Goal: Task Accomplishment & Management: Use online tool/utility

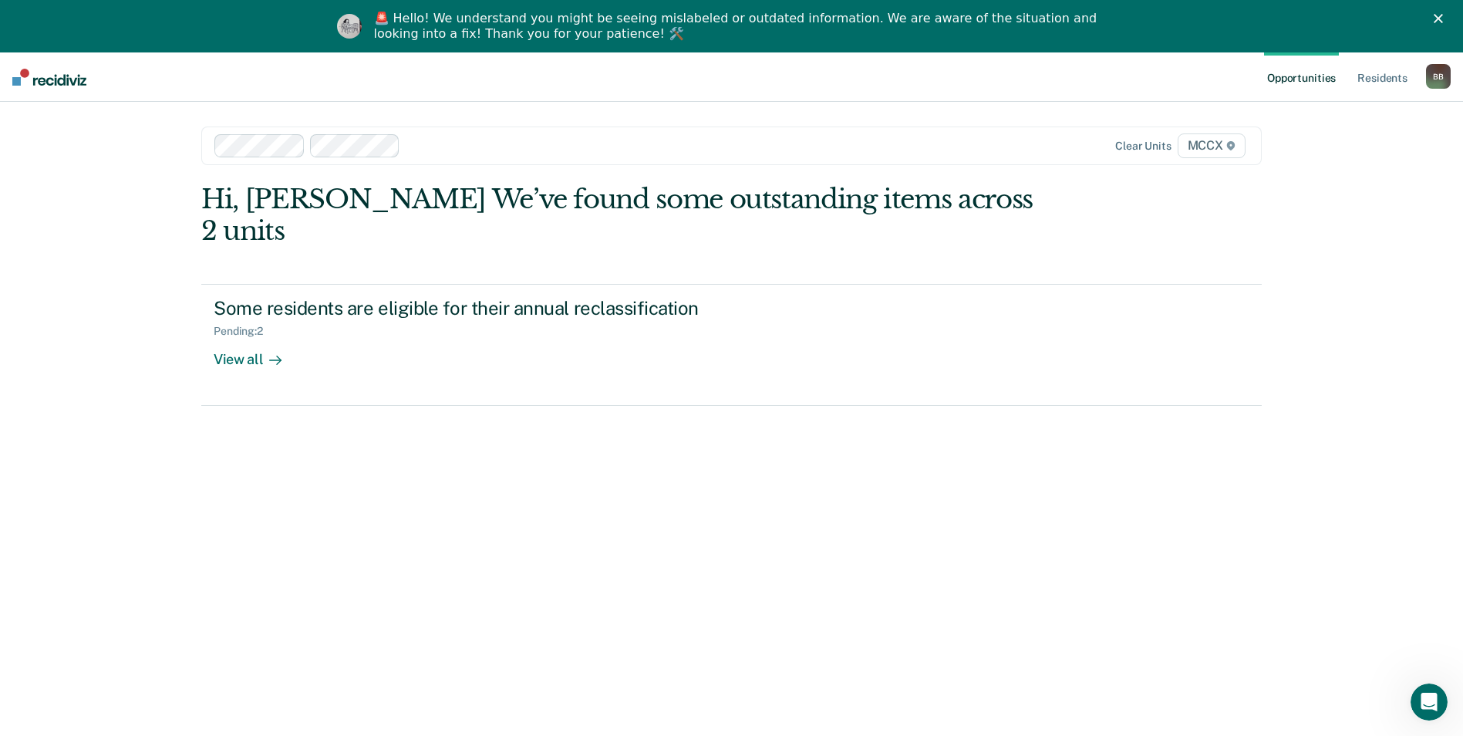
click at [1443, 18] on icon "Close" at bounding box center [1438, 18] width 9 height 9
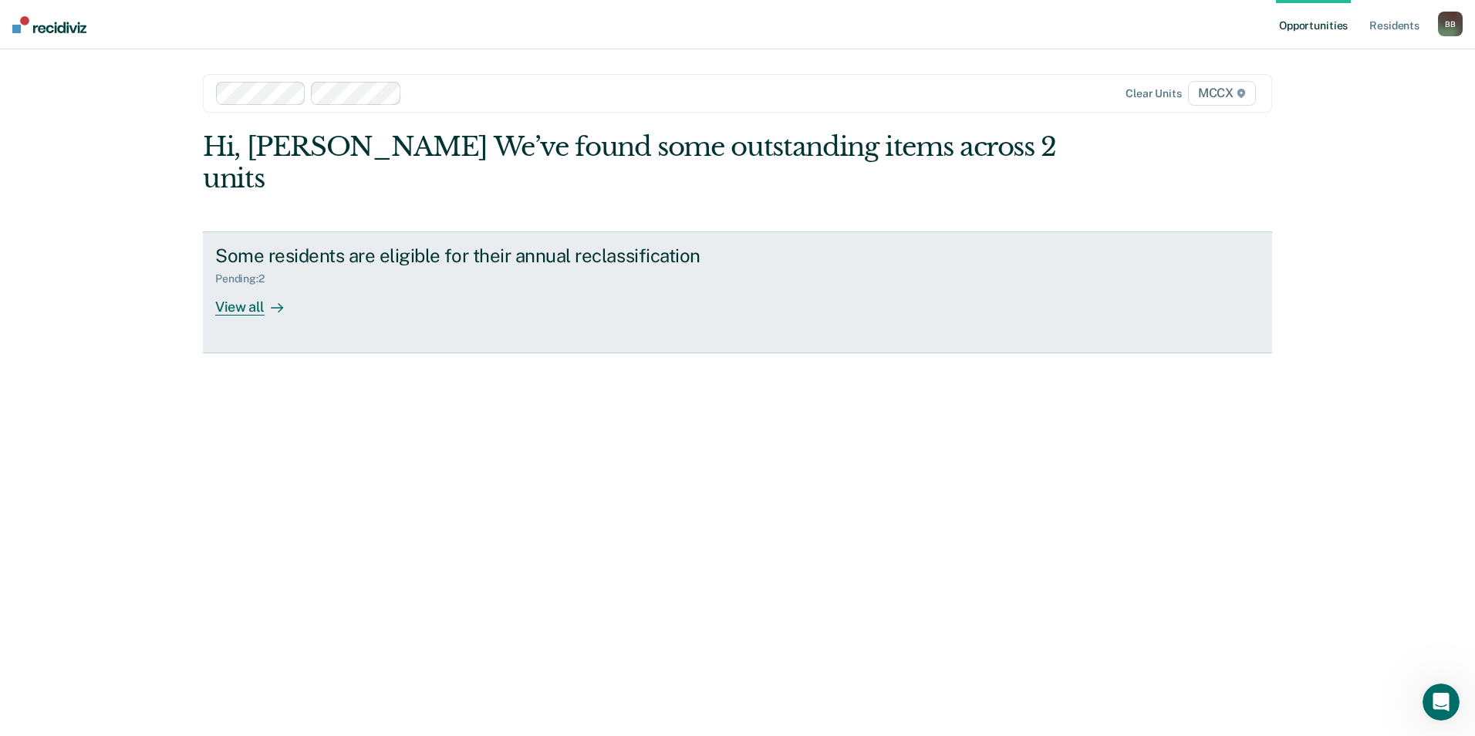
click at [257, 285] on div "View all" at bounding box center [258, 300] width 86 height 30
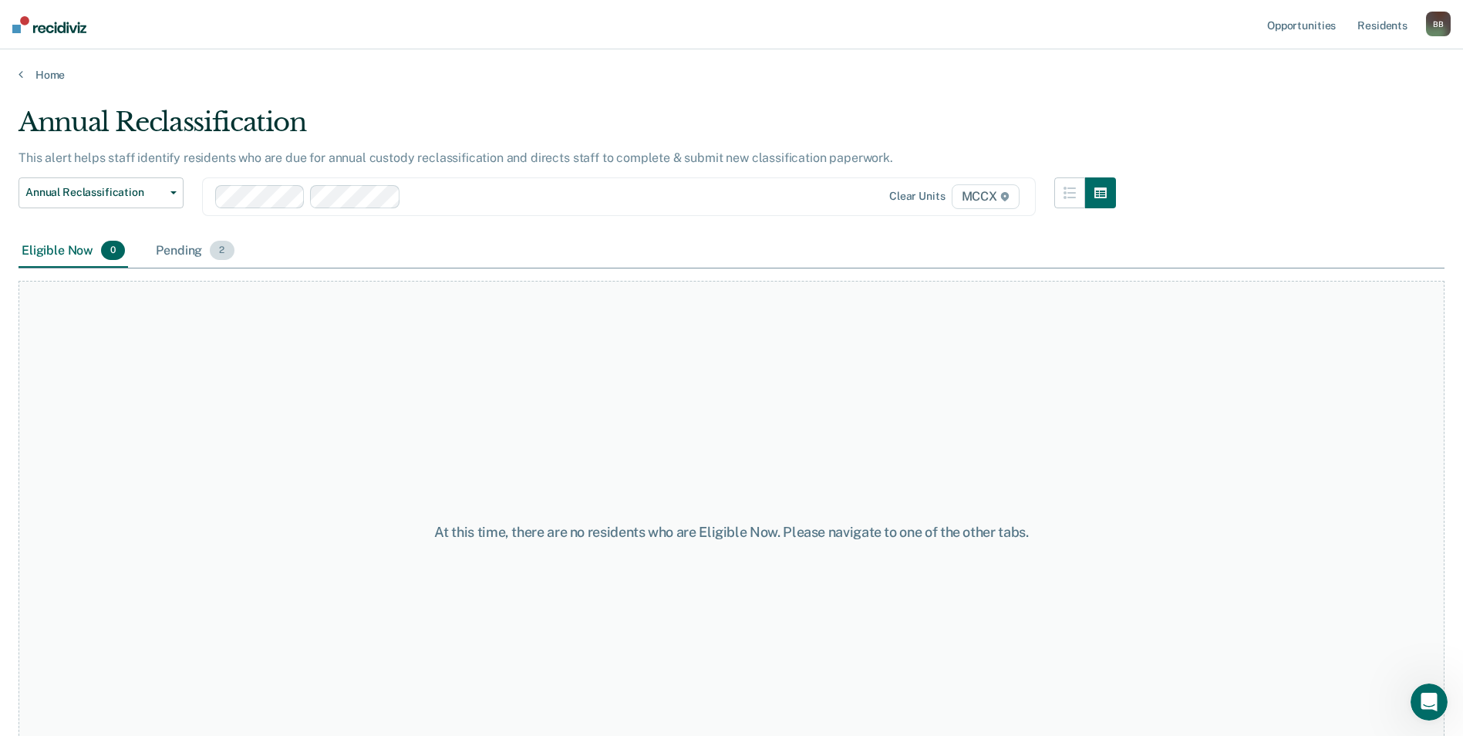
click at [169, 247] on div "Pending 2" at bounding box center [195, 252] width 84 height 34
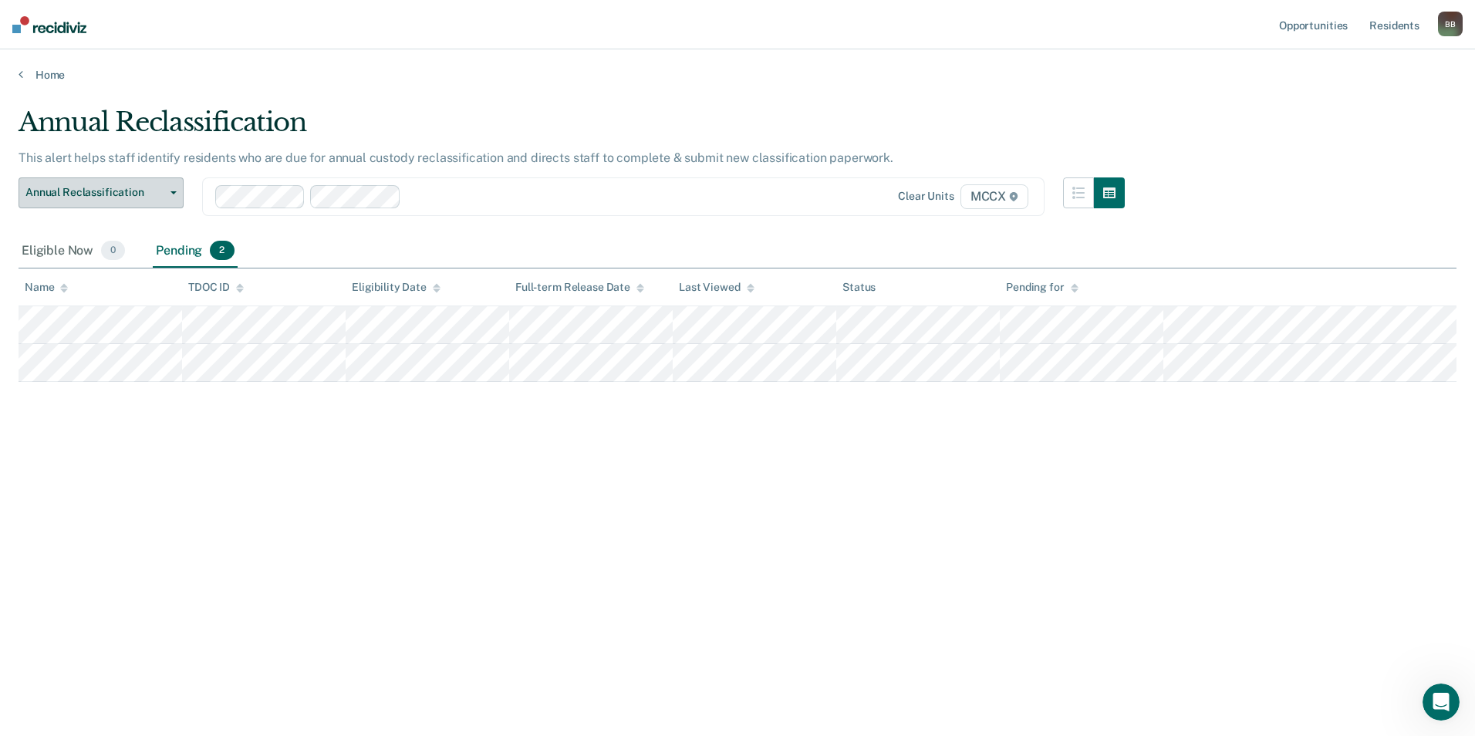
click at [146, 192] on span "Annual Reclassification" at bounding box center [94, 192] width 139 height 13
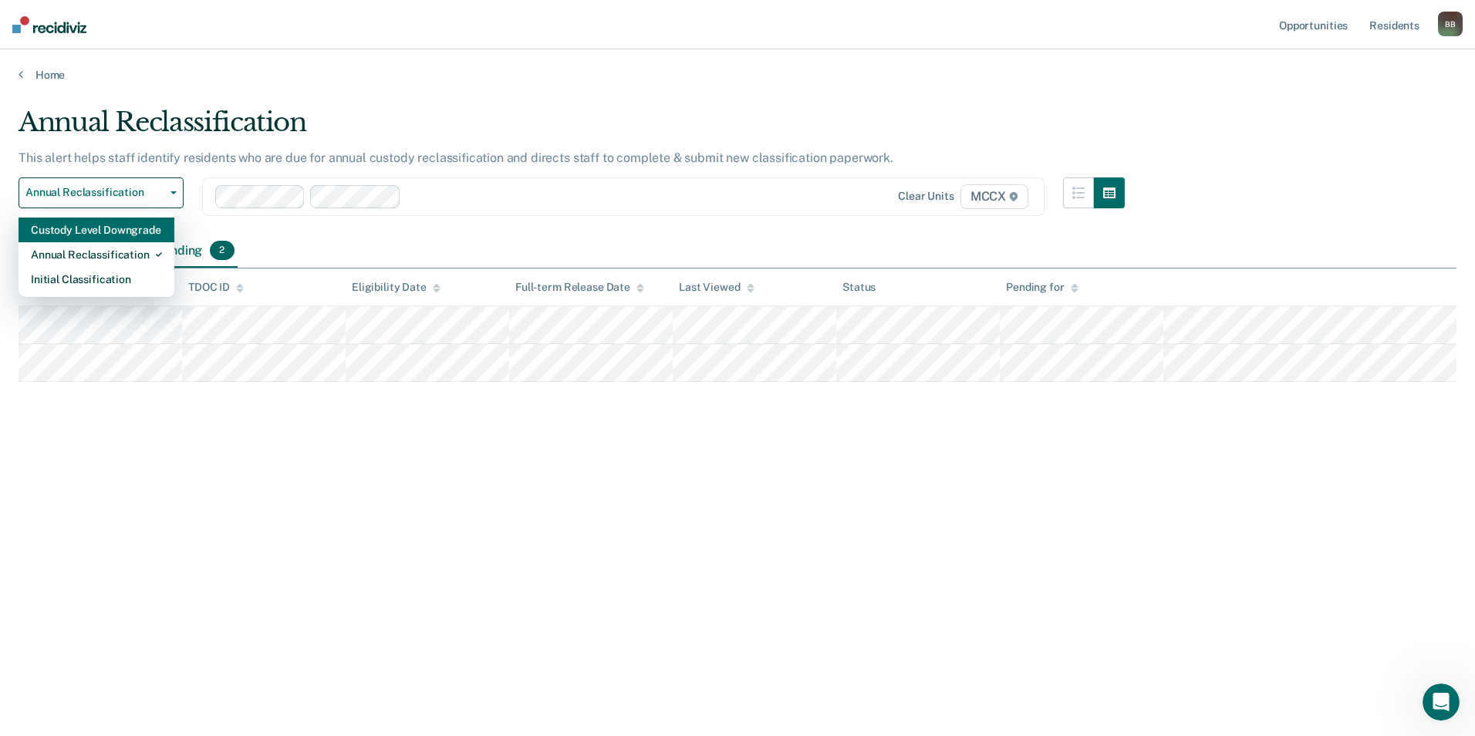
click at [133, 230] on div "Custody Level Downgrade" at bounding box center [96, 230] width 131 height 25
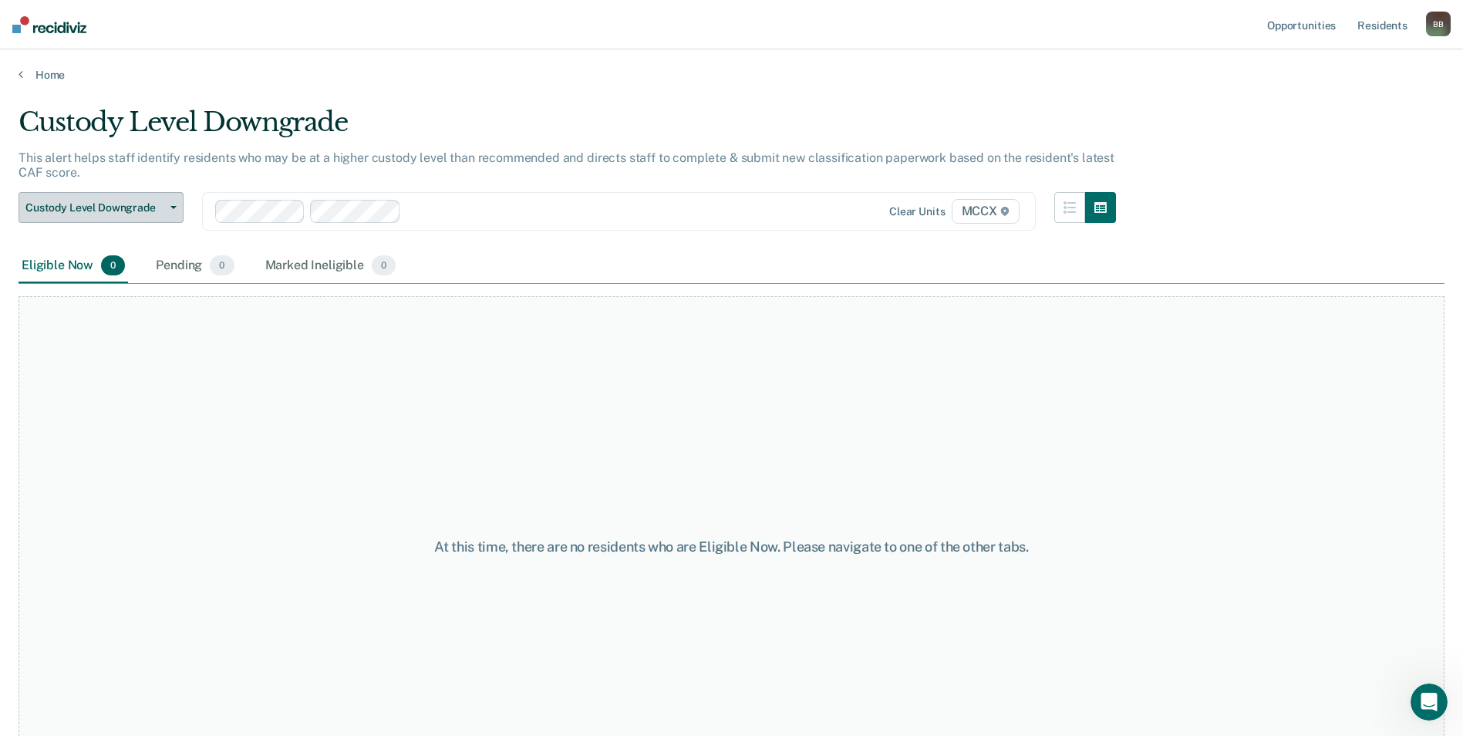
click at [154, 204] on span "Custody Level Downgrade" at bounding box center [94, 207] width 139 height 13
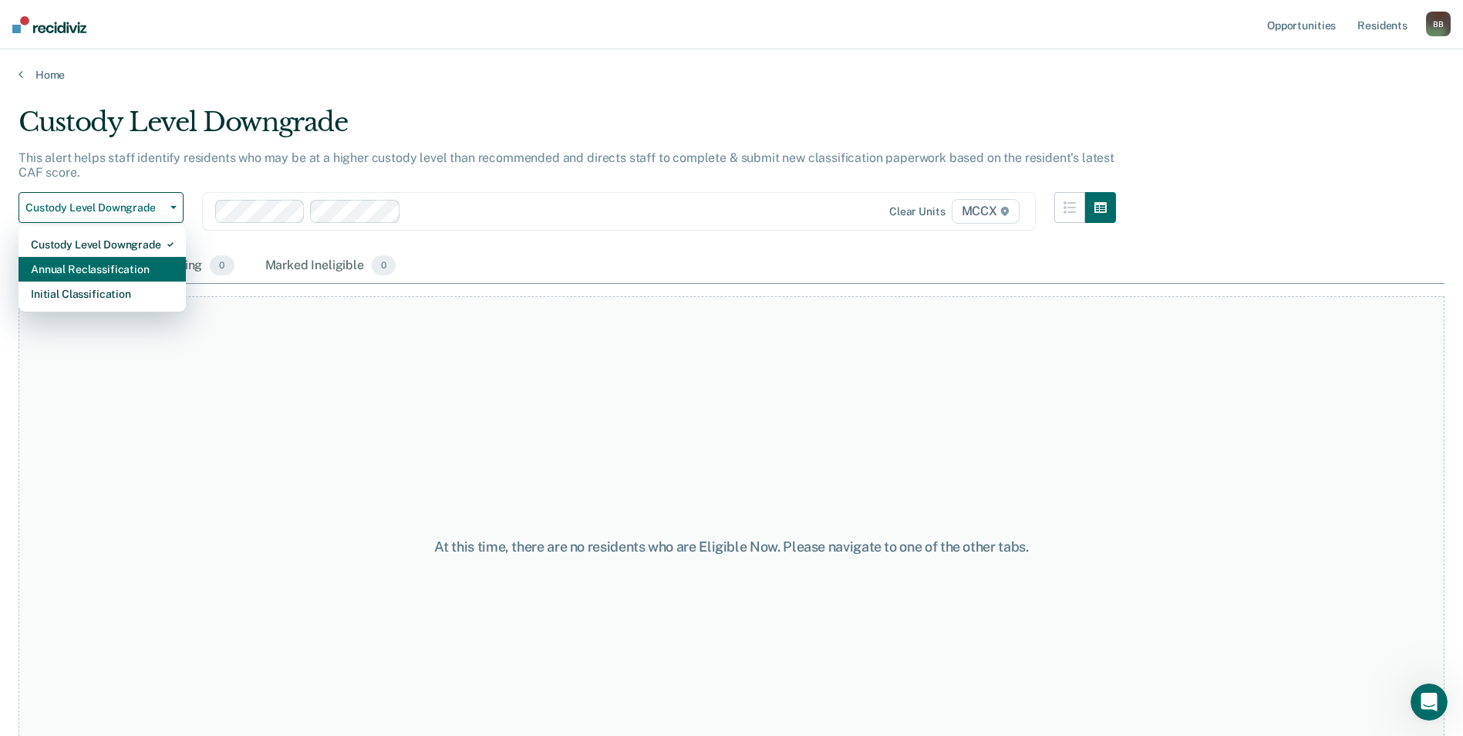
click at [122, 270] on div "Annual Reclassification" at bounding box center [102, 269] width 143 height 25
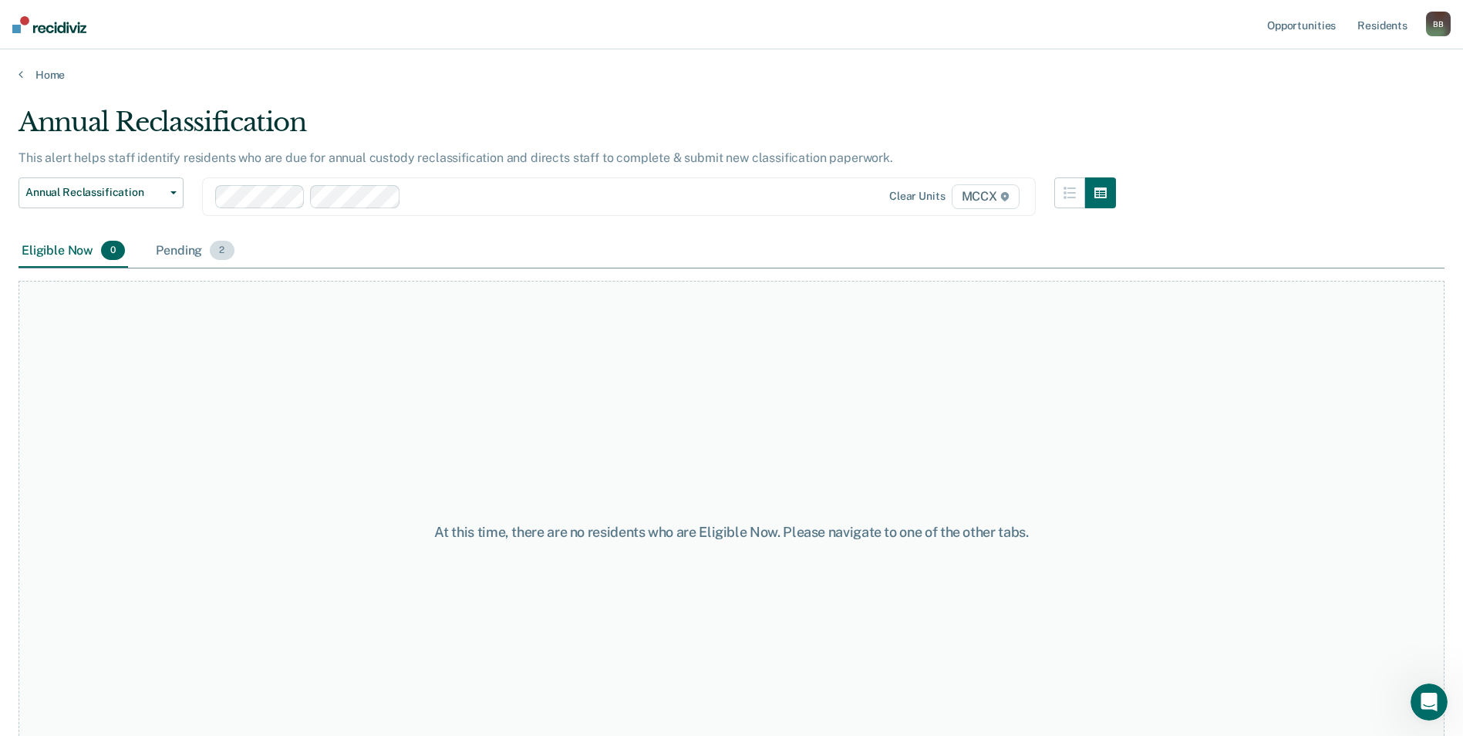
click at [179, 251] on div "Pending 2" at bounding box center [195, 252] width 84 height 34
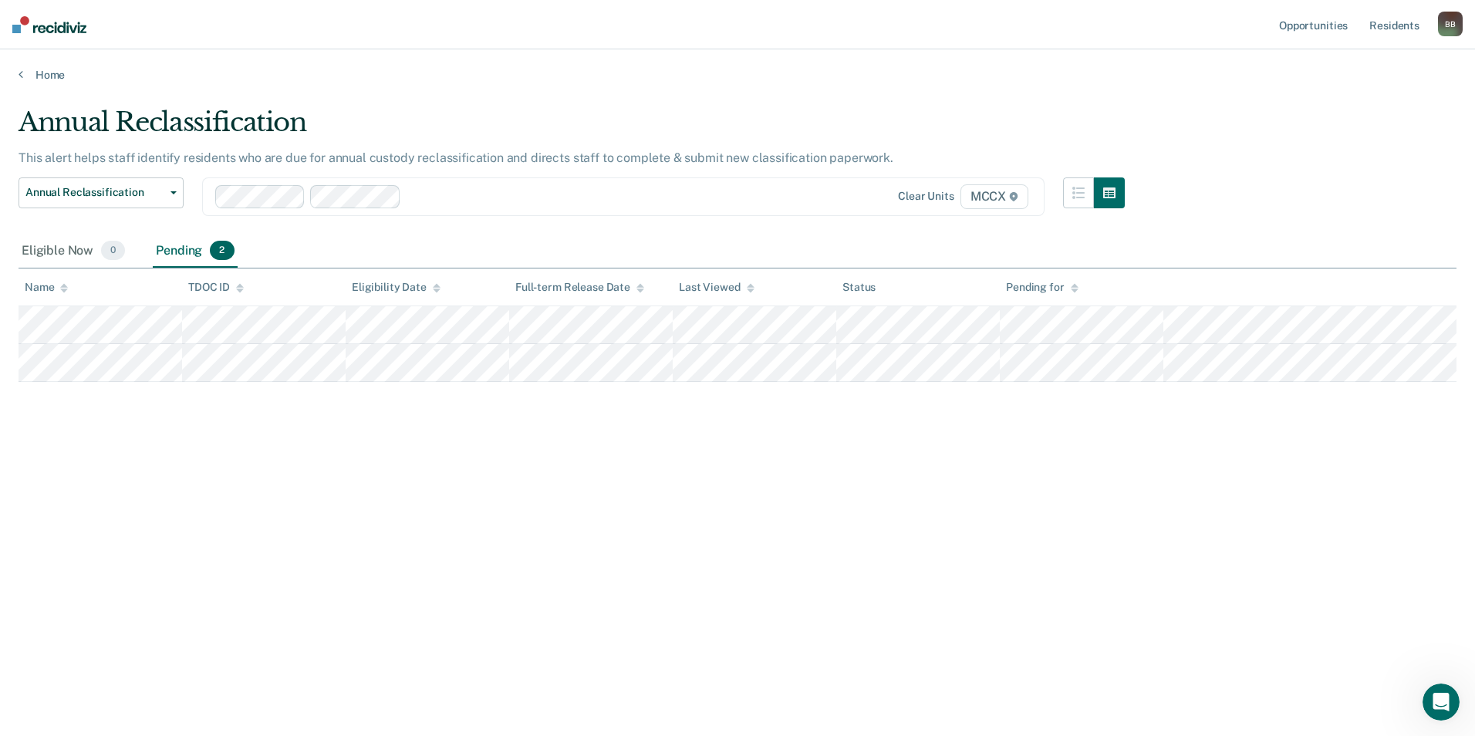
click at [840, 640] on div "Annual Reclassification This alert helps staff identify residents who are due f…" at bounding box center [738, 387] width 1438 height 563
